Goal: Task Accomplishment & Management: Use online tool/utility

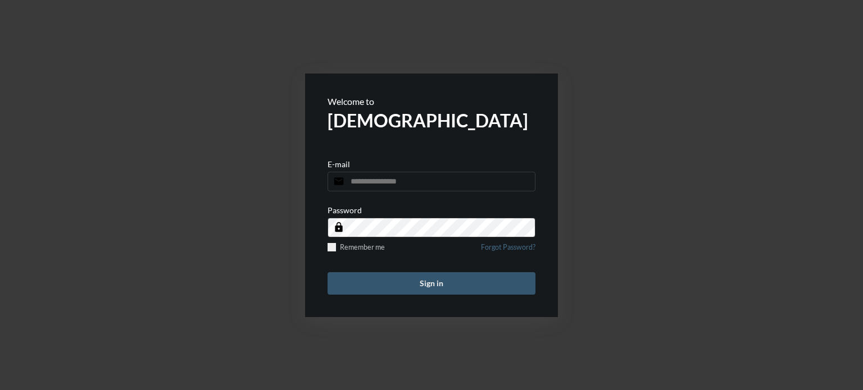
type input "**********"
click at [397, 283] on button "Sign in" at bounding box center [431, 283] width 208 height 22
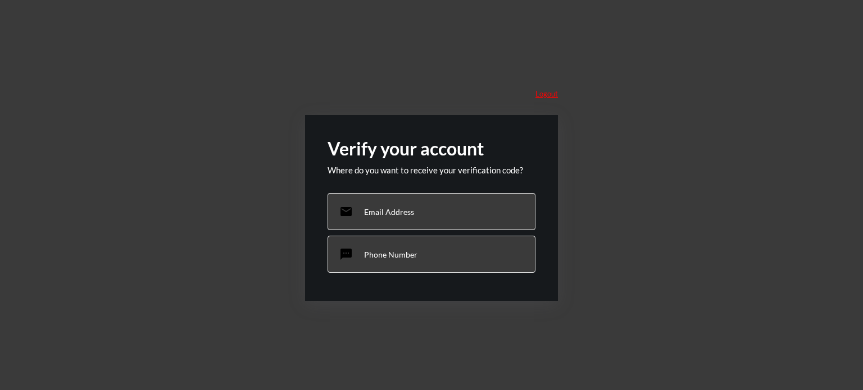
click at [553, 97] on p "Logout" at bounding box center [546, 93] width 22 height 9
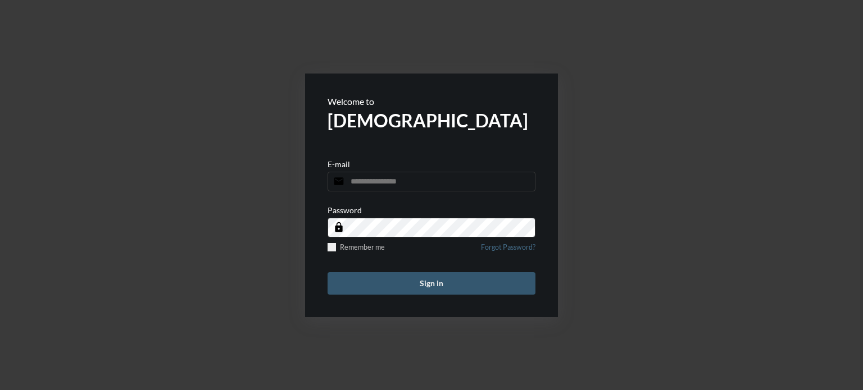
type input "**********"
click at [398, 276] on button "Sign in" at bounding box center [431, 283] width 208 height 22
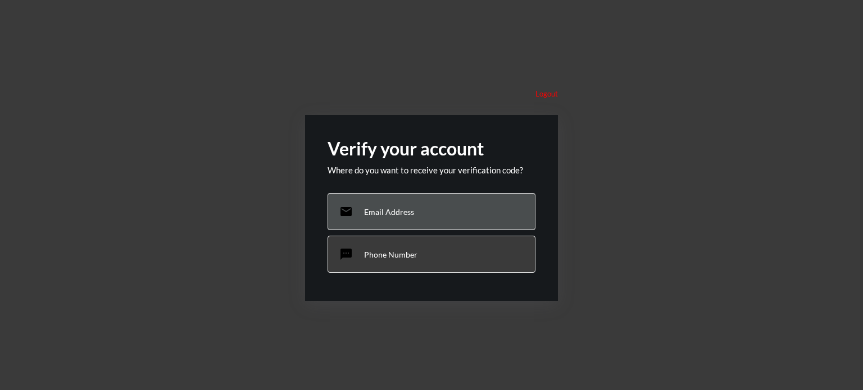
click at [396, 204] on div "email Email Address" at bounding box center [431, 211] width 208 height 37
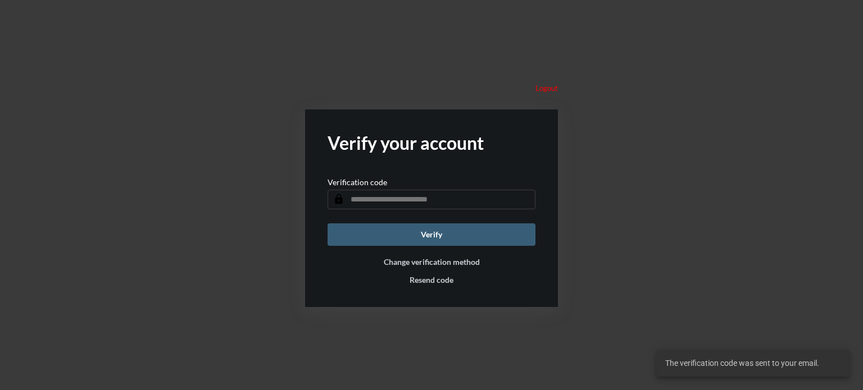
click at [431, 208] on input "text" at bounding box center [431, 200] width 208 height 20
type input "******"
click at [439, 229] on button "Verify" at bounding box center [431, 235] width 208 height 22
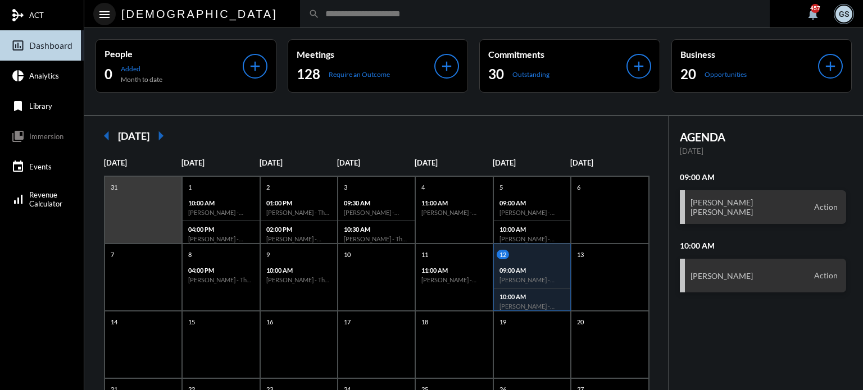
click at [103, 8] on mat-icon "menu" at bounding box center [104, 14] width 13 height 13
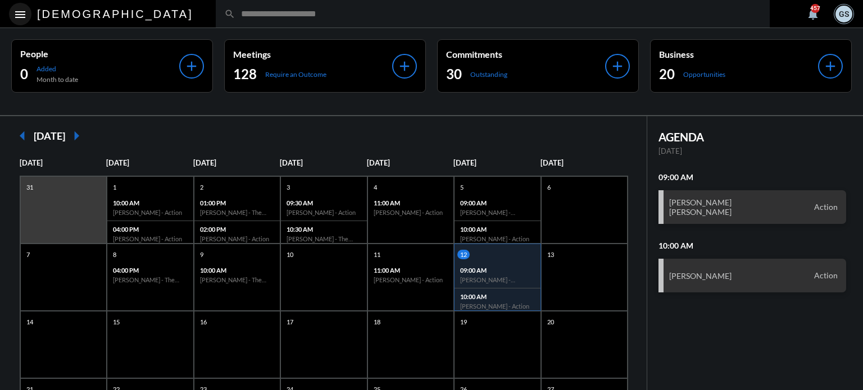
click at [15, 9] on mat-icon "menu" at bounding box center [19, 14] width 13 height 13
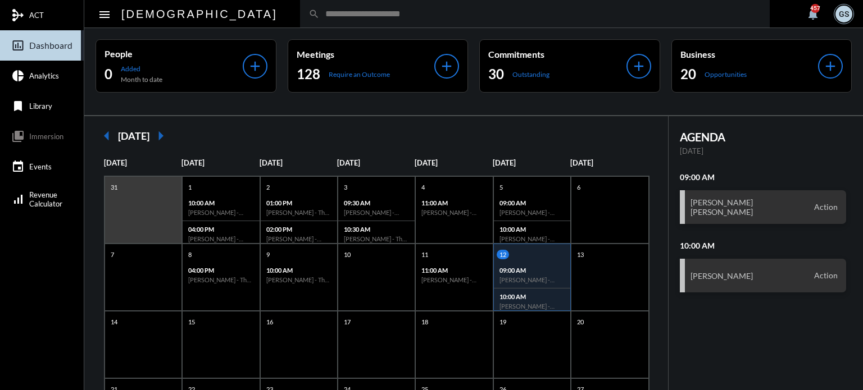
click at [807, 15] on mat-icon "notifications" at bounding box center [812, 13] width 13 height 13
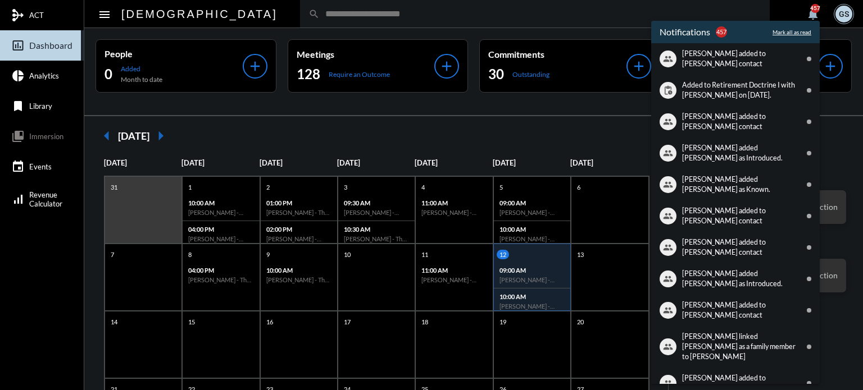
click at [848, 16] on div at bounding box center [431, 195] width 863 height 390
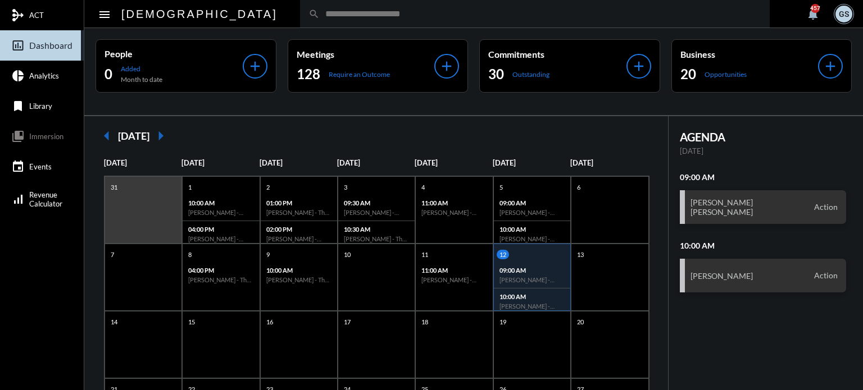
click at [848, 16] on div "GS" at bounding box center [843, 14] width 17 height 17
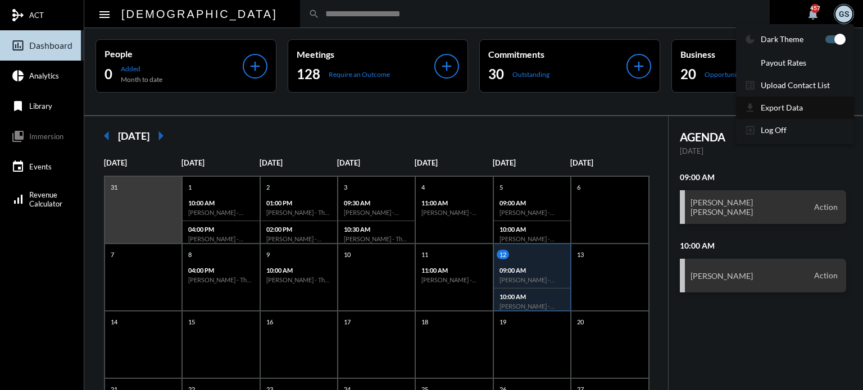
click at [789, 113] on section "get_app Export Data" at bounding box center [795, 108] width 118 height 22
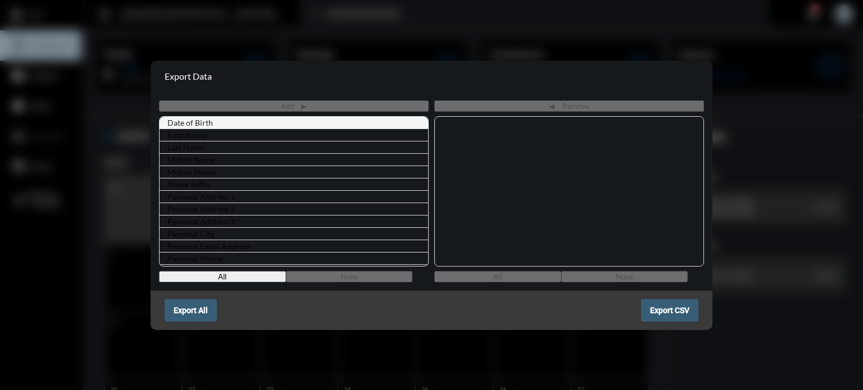
click at [206, 123] on label "Date of Birth" at bounding box center [190, 123] width 50 height 14
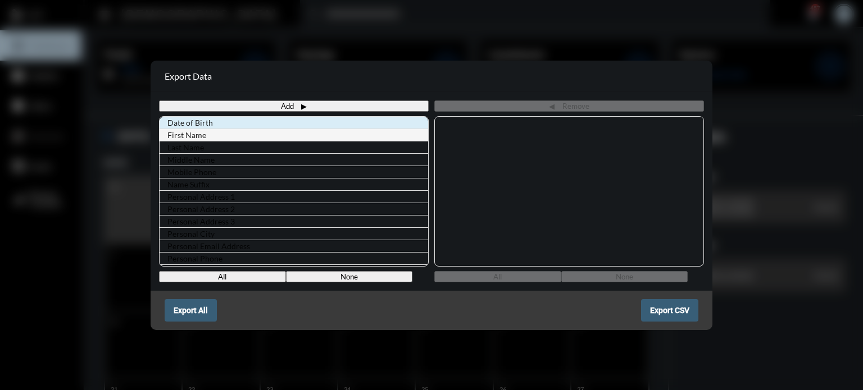
click at [211, 137] on li "First Name" at bounding box center [294, 135] width 269 height 13
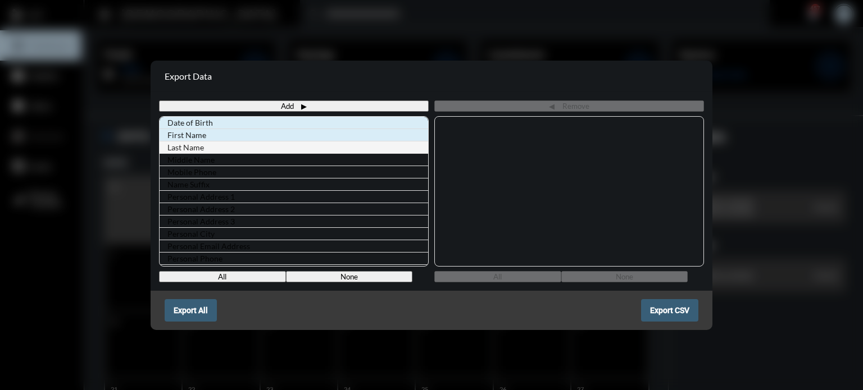
click at [212, 145] on li "Last Name" at bounding box center [294, 147] width 269 height 13
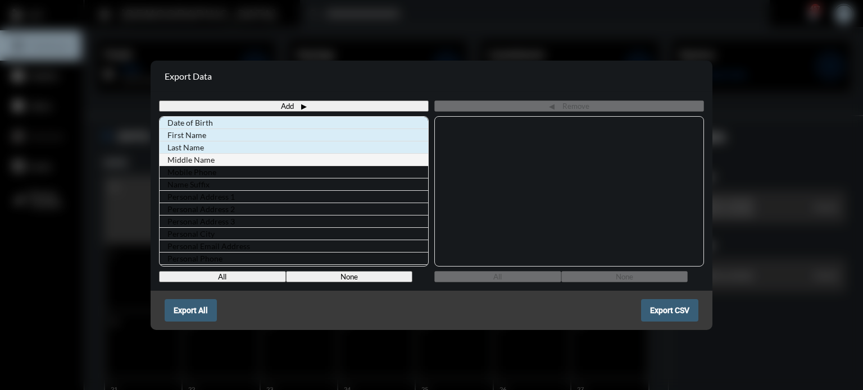
click at [191, 157] on label "Middle Name" at bounding box center [191, 160] width 52 height 14
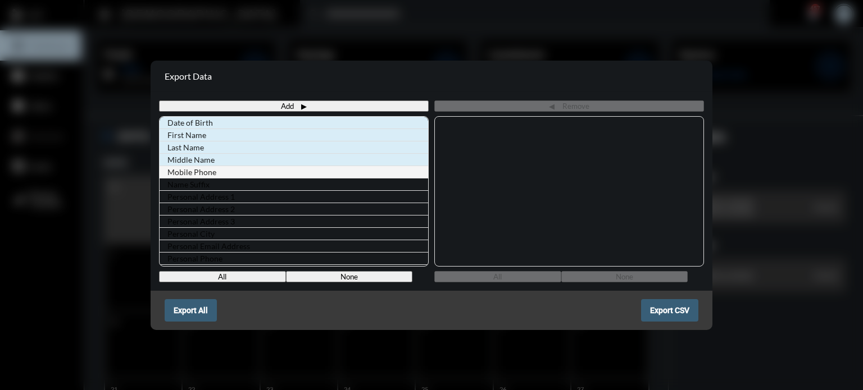
click at [199, 169] on label "Mobile Phone" at bounding box center [191, 172] width 53 height 14
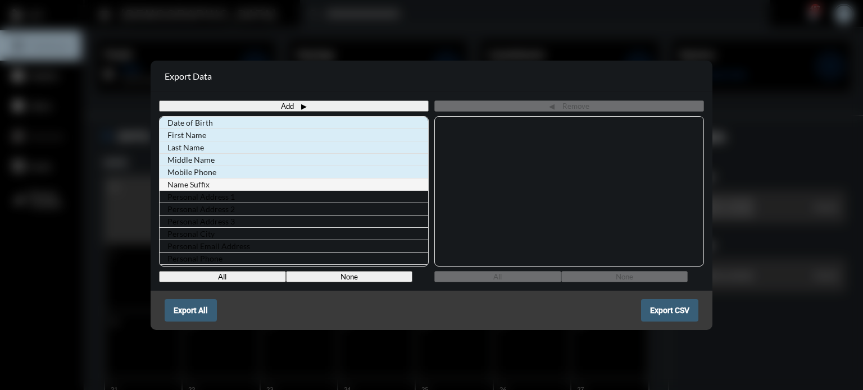
click at [203, 182] on label "Name Suffix" at bounding box center [188, 185] width 47 height 14
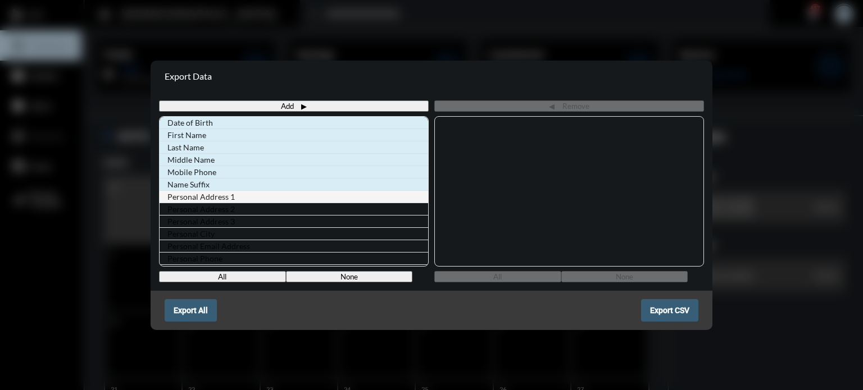
click at [211, 195] on label "Personal Address 1" at bounding box center [201, 197] width 72 height 14
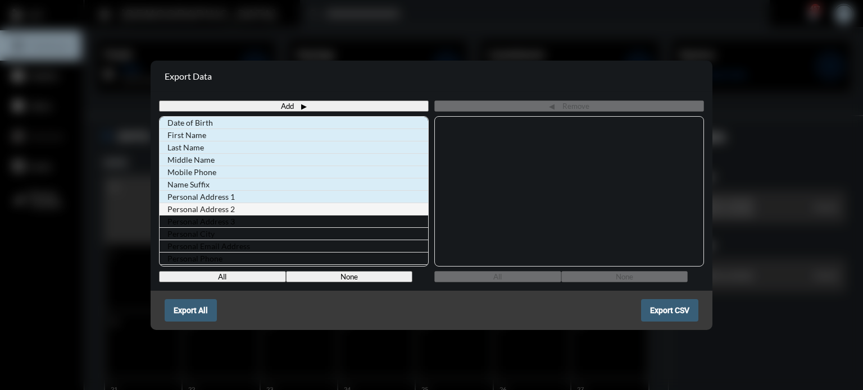
click at [210, 207] on label "Personal Address 2" at bounding box center [201, 209] width 72 height 14
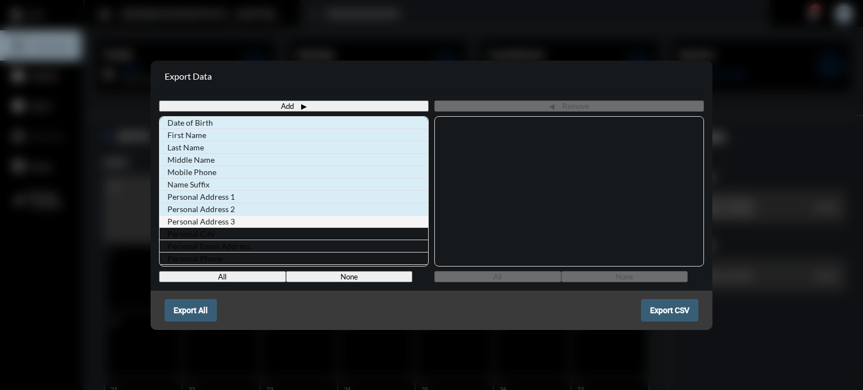
click at [211, 220] on label "Personal Address 3" at bounding box center [201, 222] width 72 height 14
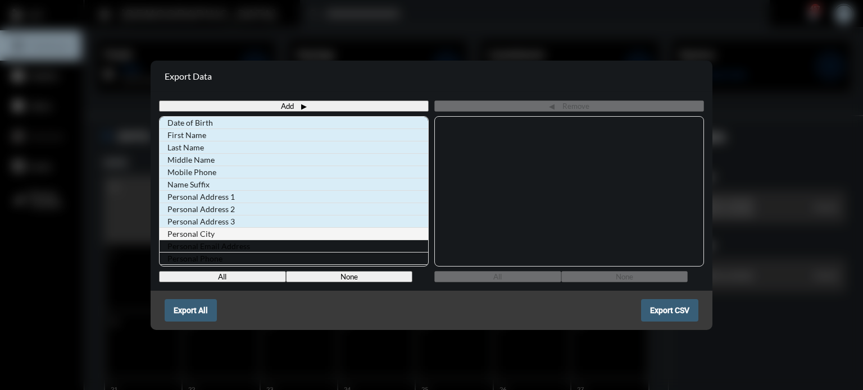
click at [208, 233] on label "Personal City" at bounding box center [191, 234] width 52 height 14
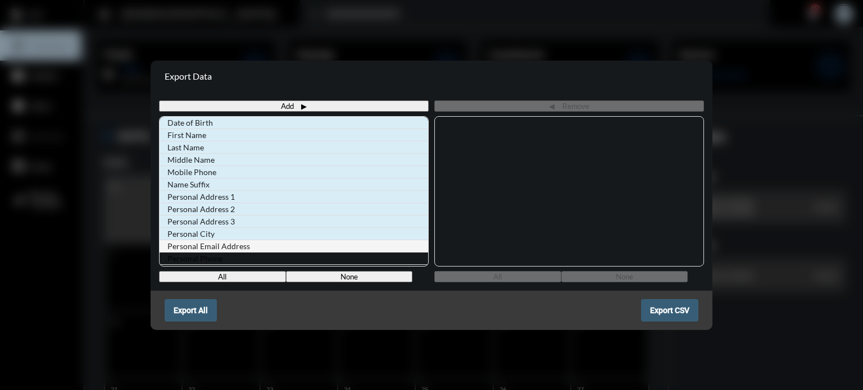
click at [213, 244] on label "Personal Email Address" at bounding box center [208, 246] width 87 height 14
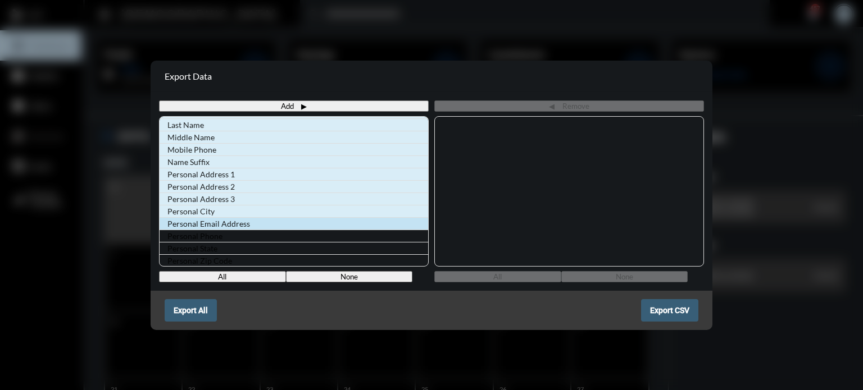
scroll to position [25, 0]
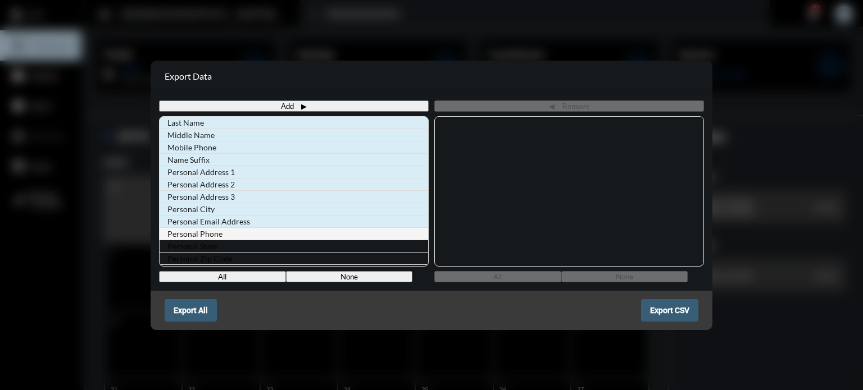
click at [214, 231] on label "Personal Phone" at bounding box center [195, 234] width 60 height 14
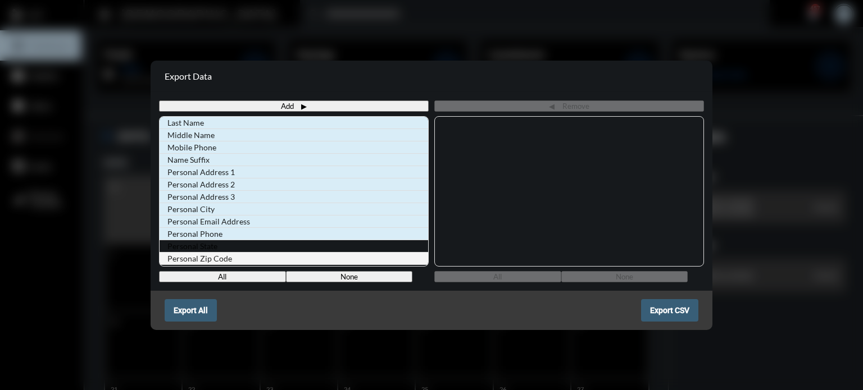
click at [210, 252] on label "Personal Zip Code" at bounding box center [199, 259] width 69 height 14
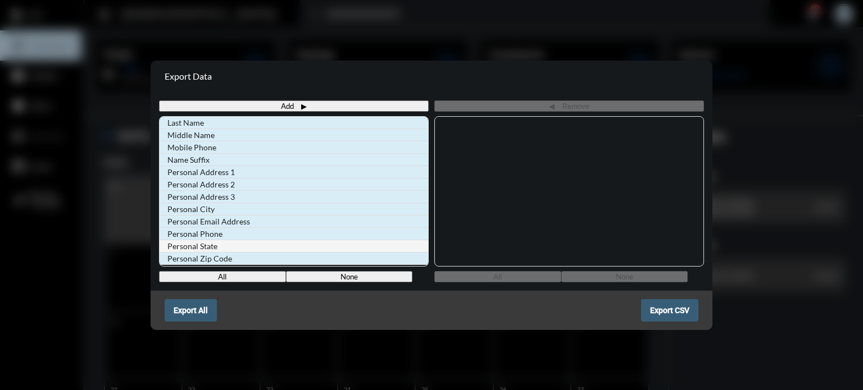
click at [211, 239] on label "Personal State" at bounding box center [192, 246] width 54 height 14
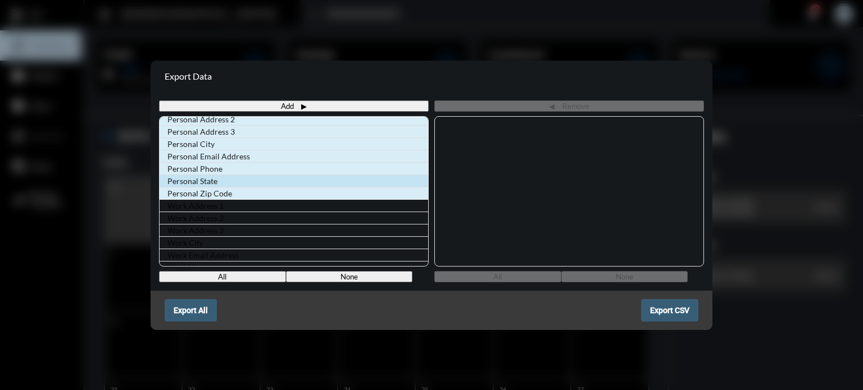
scroll to position [90, 0]
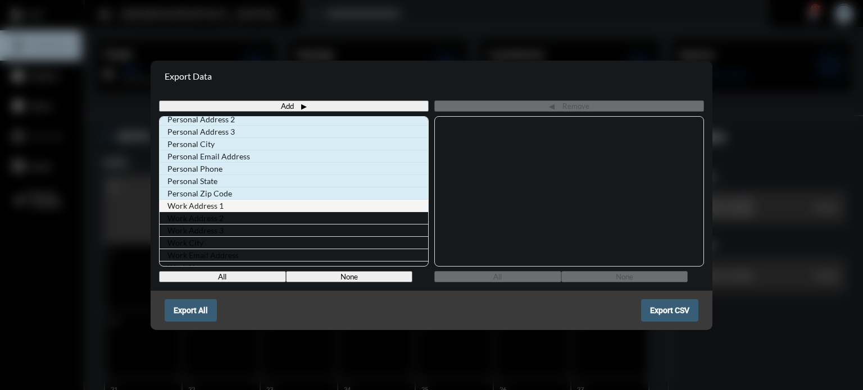
click at [220, 199] on label "Work Address 1" at bounding box center [195, 206] width 61 height 14
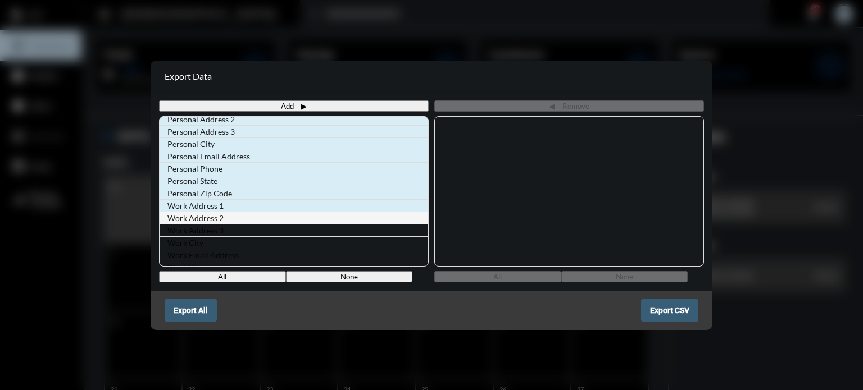
click at [219, 211] on label "Work Address 2" at bounding box center [195, 218] width 61 height 14
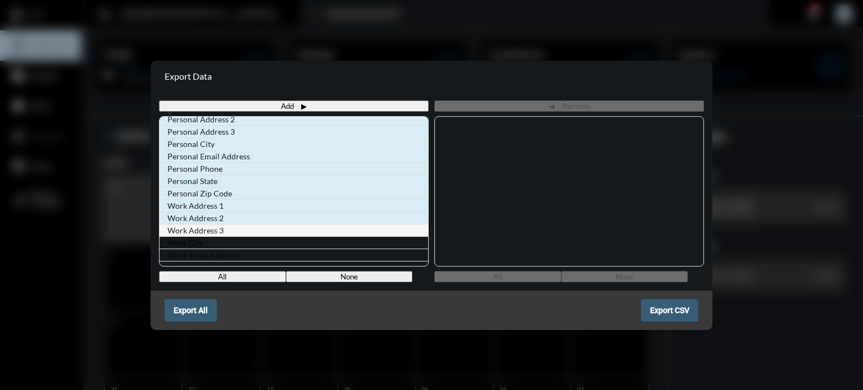
click at [216, 224] on label "Work Address 3" at bounding box center [195, 231] width 61 height 14
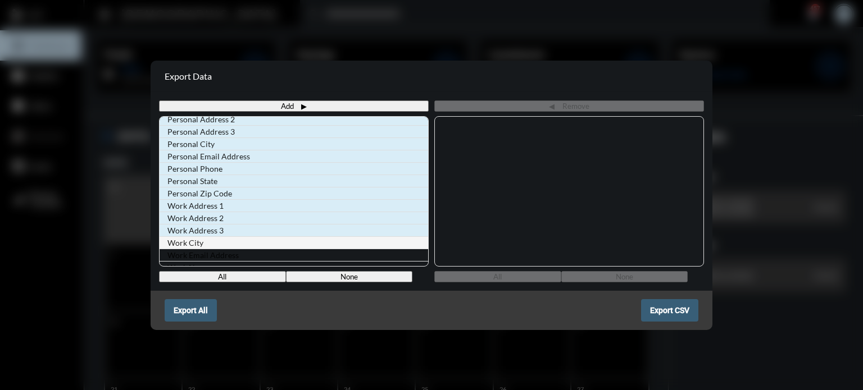
click at [209, 238] on li "Work City" at bounding box center [294, 242] width 269 height 13
click at [222, 277] on button "All" at bounding box center [222, 276] width 127 height 11
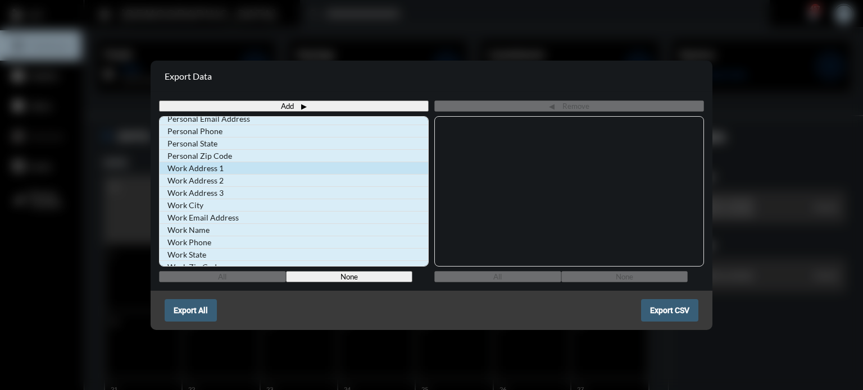
scroll to position [0, 0]
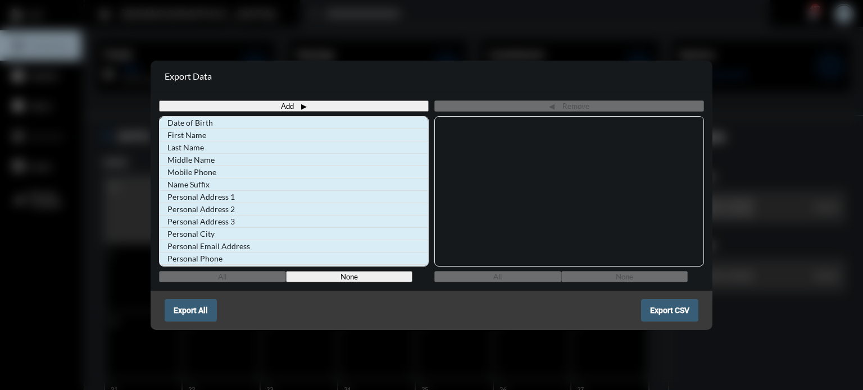
click at [295, 108] on button "Add" at bounding box center [294, 106] width 270 height 11
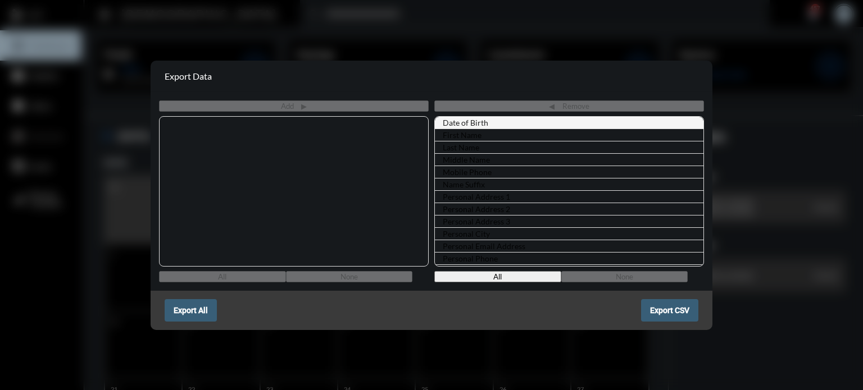
click at [525, 120] on li "Date of Birth" at bounding box center [569, 123] width 269 height 12
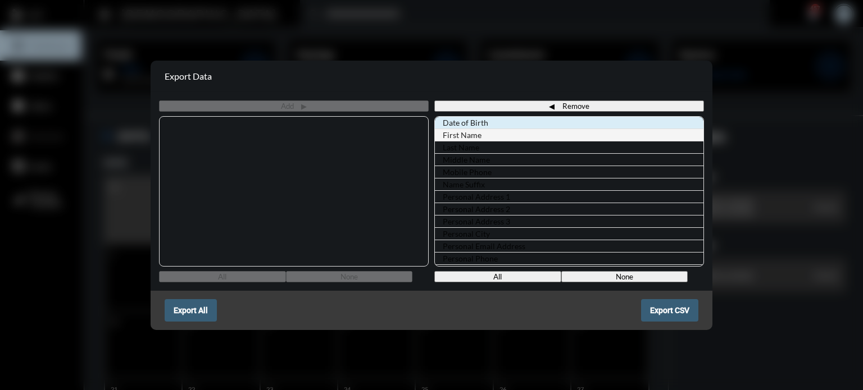
click at [526, 129] on li "First Name" at bounding box center [569, 135] width 269 height 13
click at [507, 276] on button "All" at bounding box center [497, 276] width 127 height 11
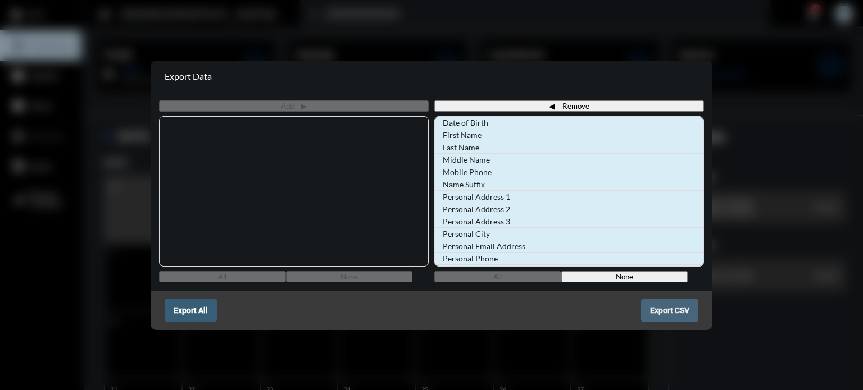
click at [658, 312] on span "Export CSV" at bounding box center [669, 310] width 39 height 9
